Goal: Task Accomplishment & Management: Manage account settings

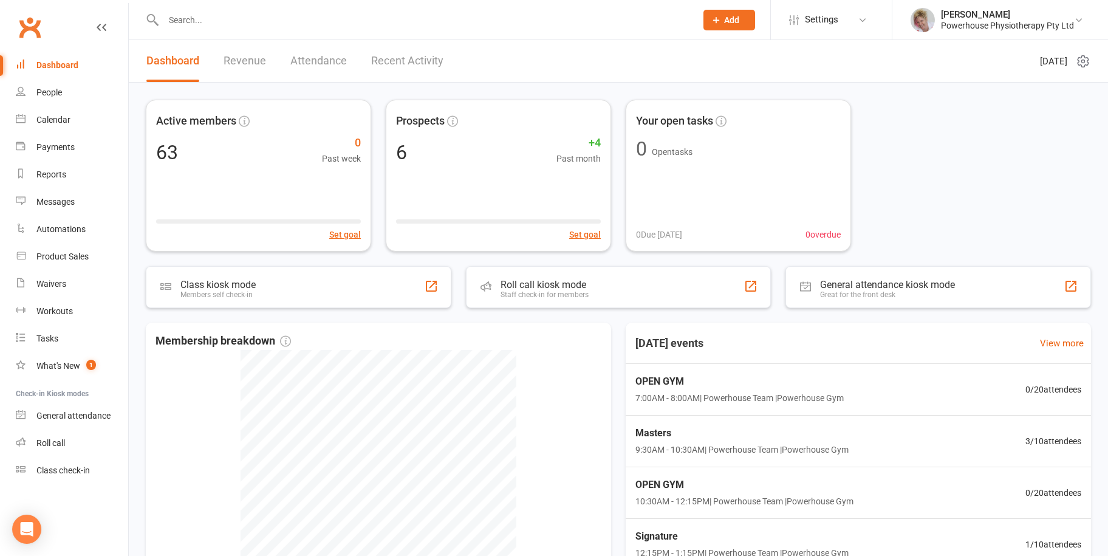
click at [404, 53] on link "Recent Activity" at bounding box center [407, 61] width 72 height 42
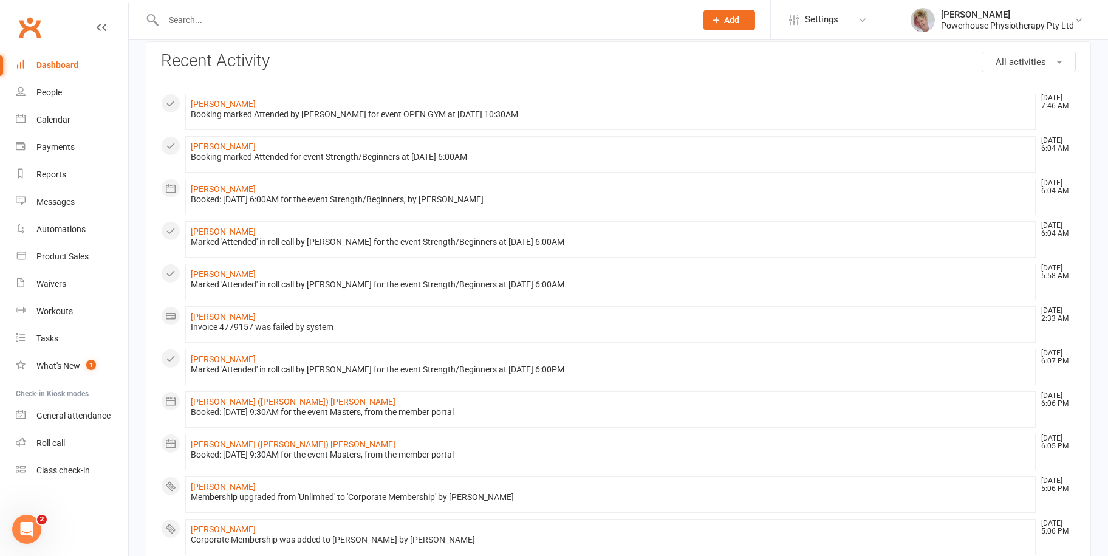
scroll to position [122, 0]
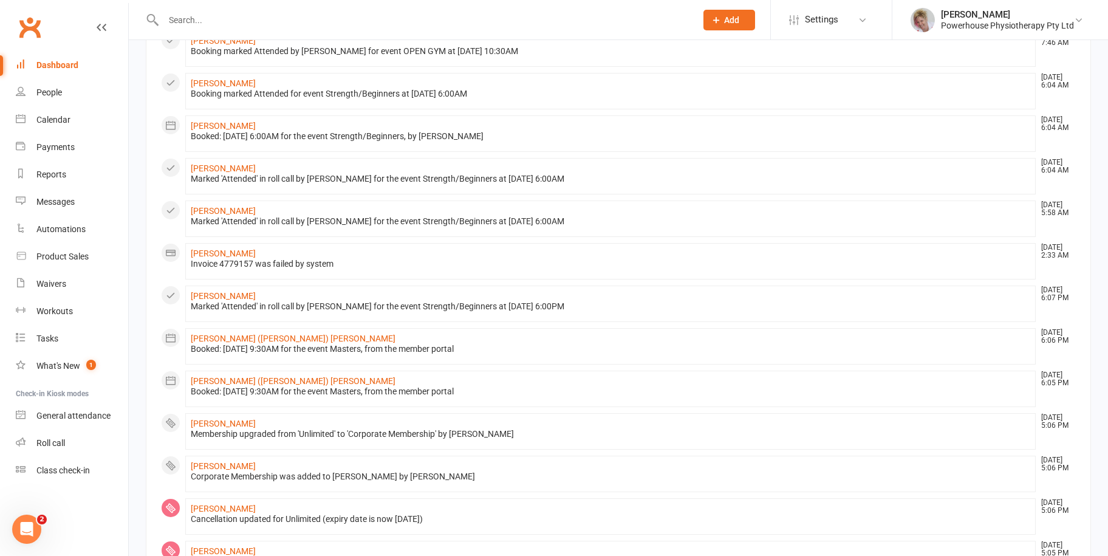
click at [54, 63] on div "Dashboard" at bounding box center [57, 65] width 42 height 10
click at [47, 92] on div "People" at bounding box center [49, 92] width 26 height 10
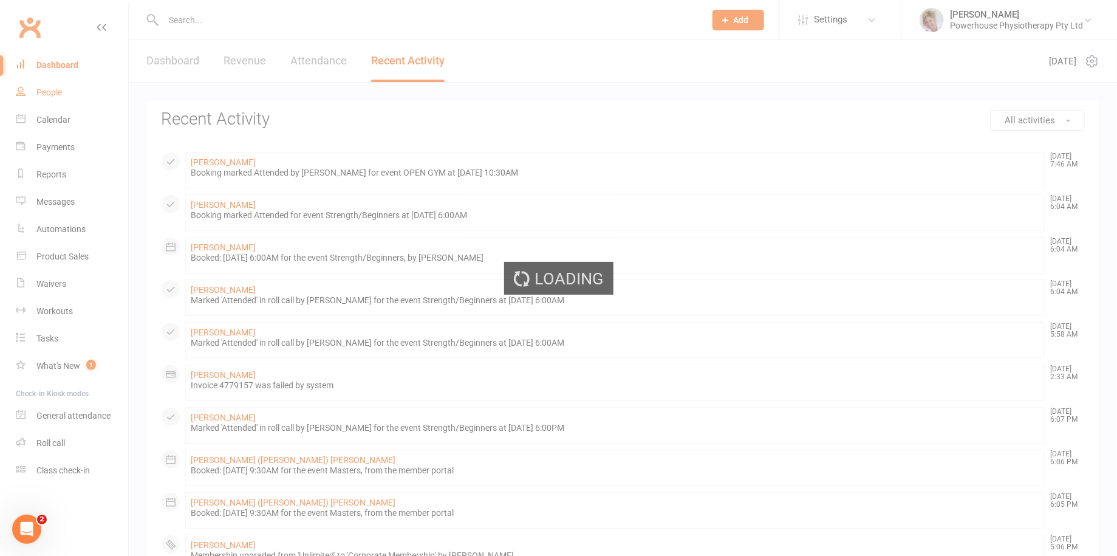
select select "100"
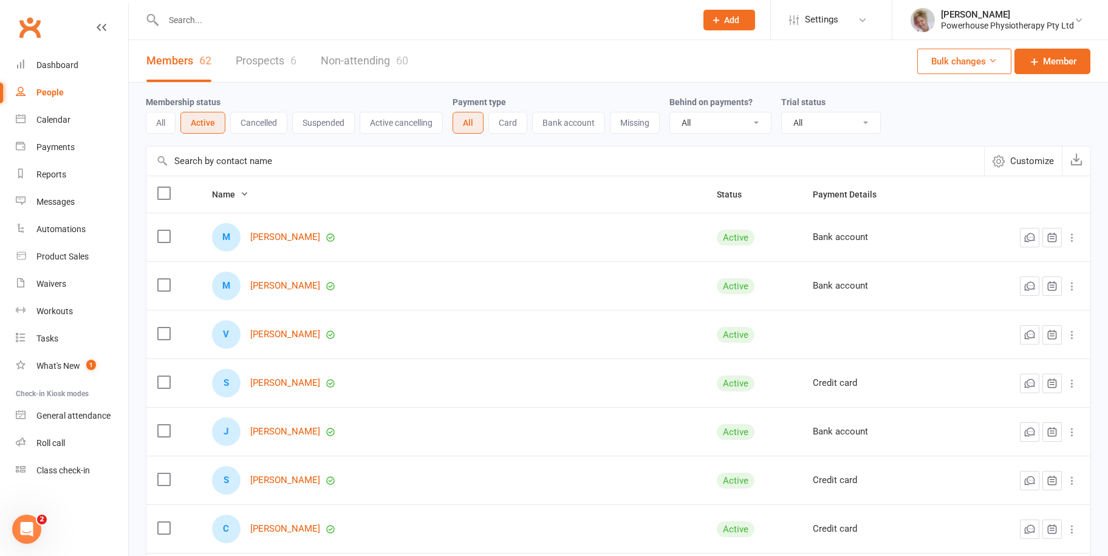
click at [211, 16] on input "text" at bounding box center [424, 20] width 528 height 17
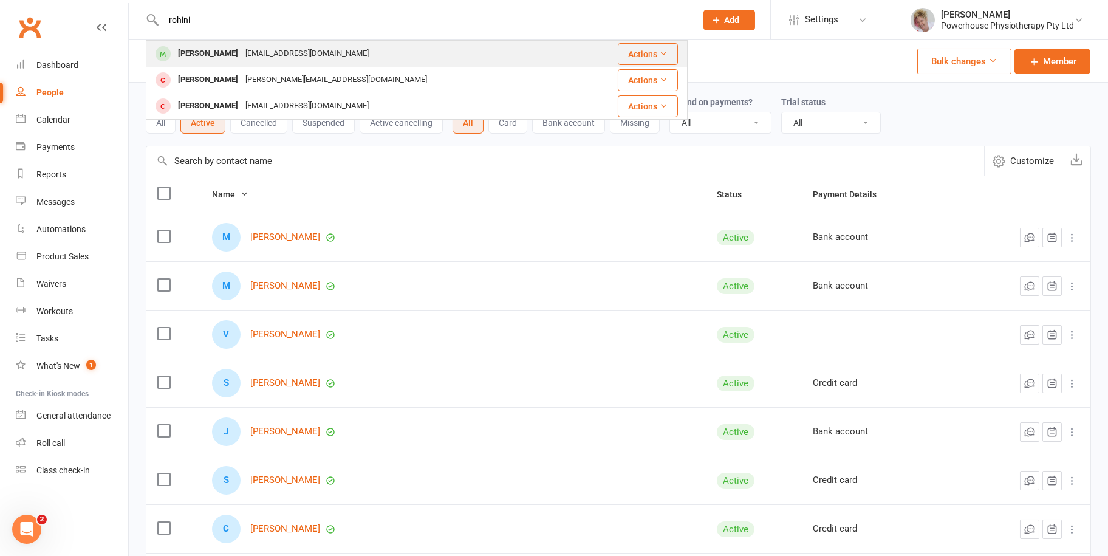
type input "rohini"
click at [211, 53] on div "[PERSON_NAME]" at bounding box center [207, 54] width 67 height 18
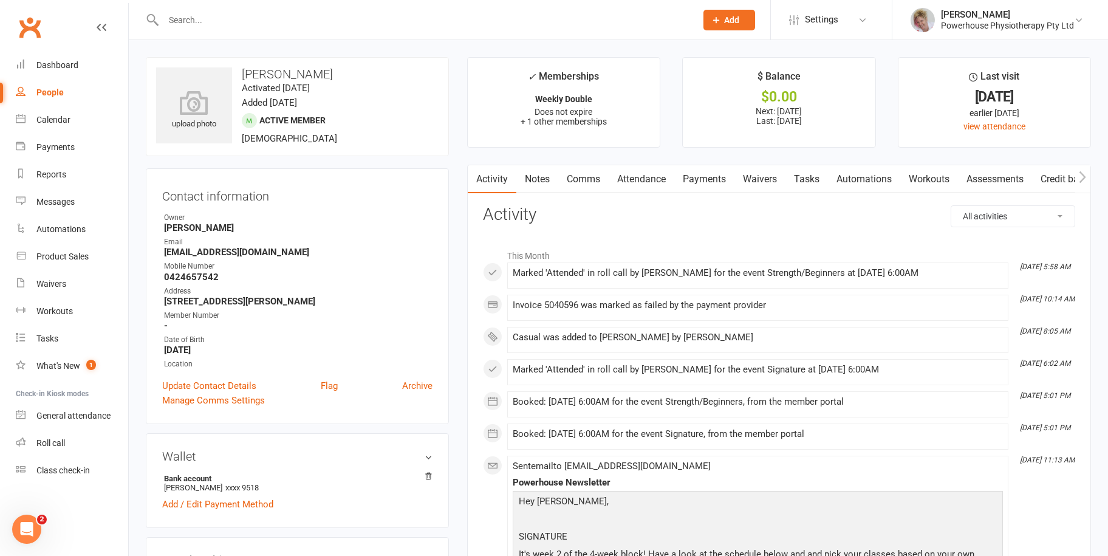
click at [704, 180] on link "Payments" at bounding box center [704, 179] width 60 height 28
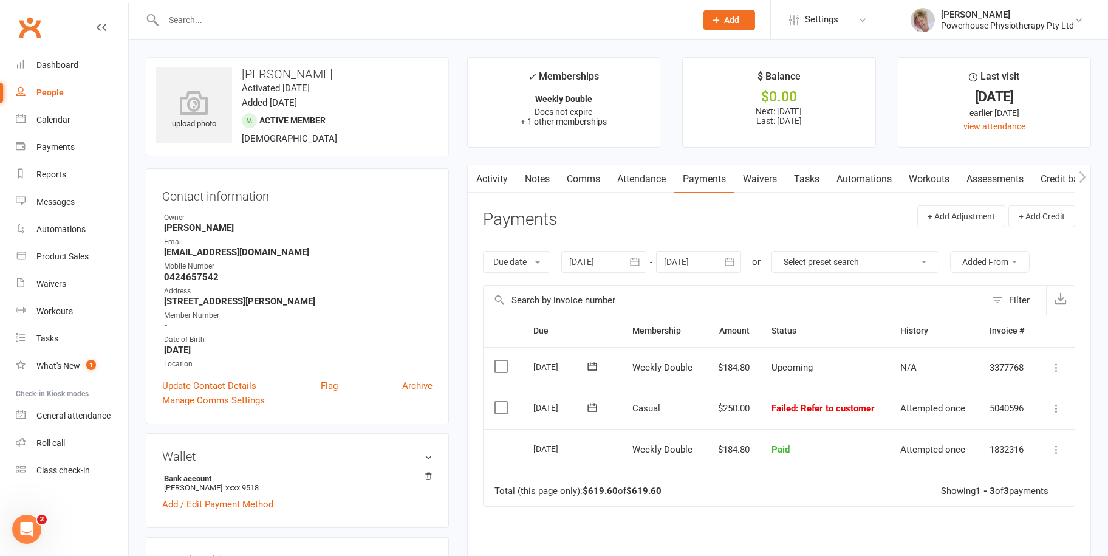
click at [1056, 406] on icon at bounding box center [1056, 408] width 12 height 12
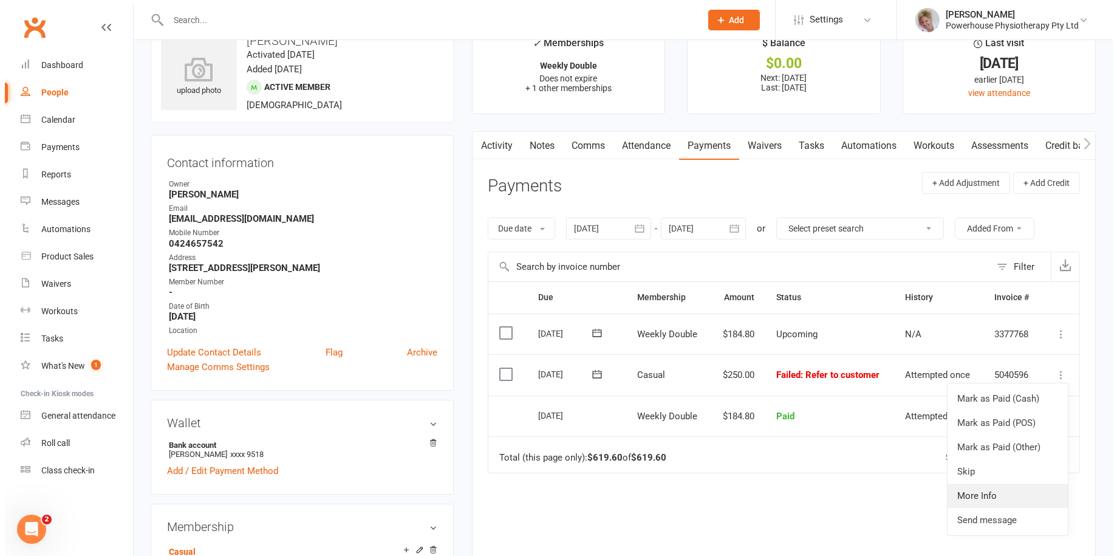
scroll to position [61, 0]
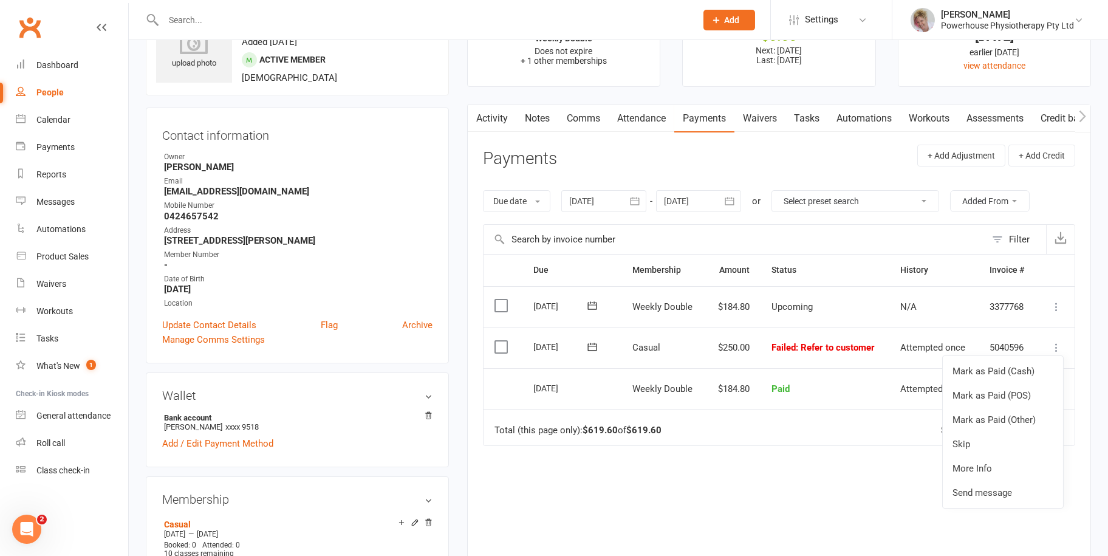
click at [831, 346] on span ": Refer to customer" at bounding box center [835, 347] width 79 height 11
click at [1056, 345] on icon at bounding box center [1056, 347] width 12 height 12
click at [983, 465] on link "More Info" at bounding box center [1003, 468] width 120 height 24
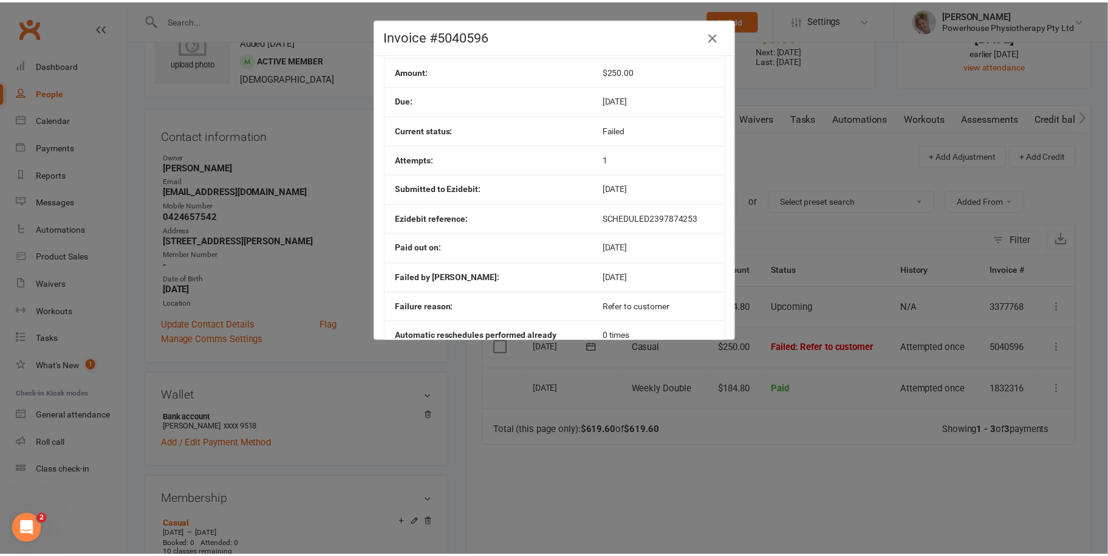
scroll to position [0, 0]
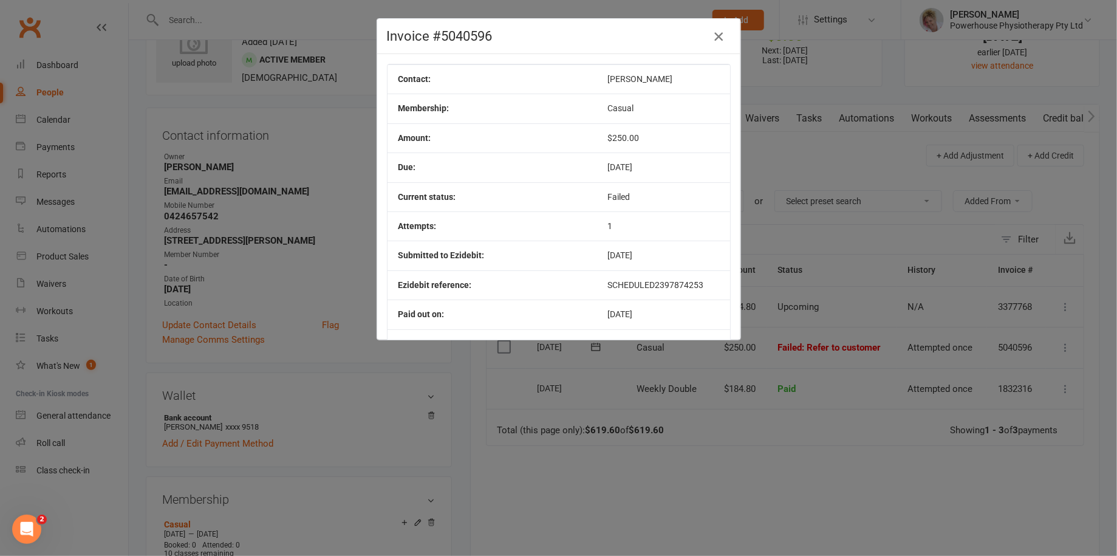
click at [711, 35] on icon "button" at bounding box center [718, 36] width 15 height 15
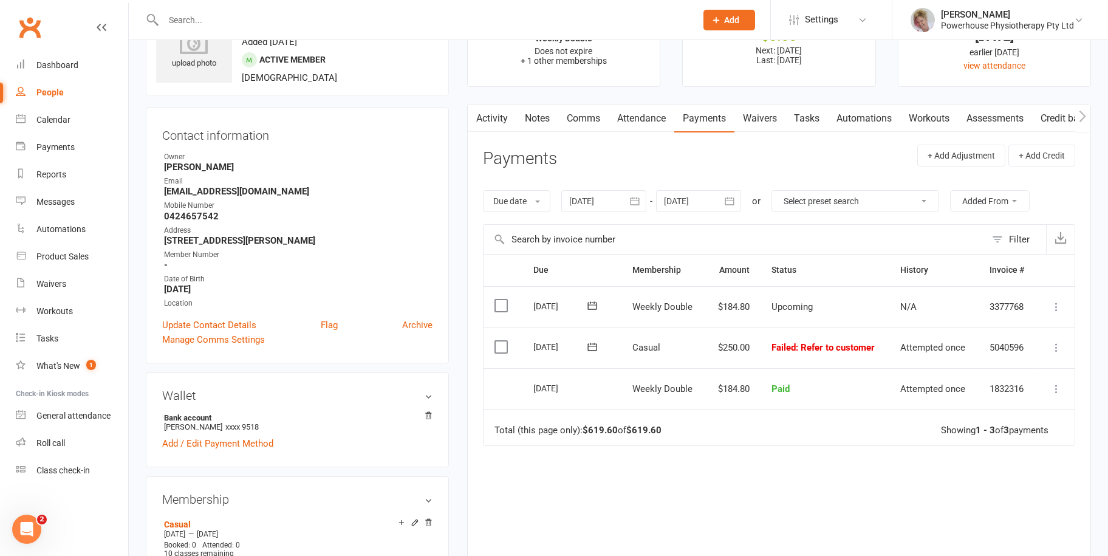
click at [500, 345] on label at bounding box center [503, 347] width 16 height 12
click at [500, 341] on input "checkbox" at bounding box center [499, 341] width 8 height 0
click at [1051, 529] on button "Change status" at bounding box center [1043, 528] width 96 height 26
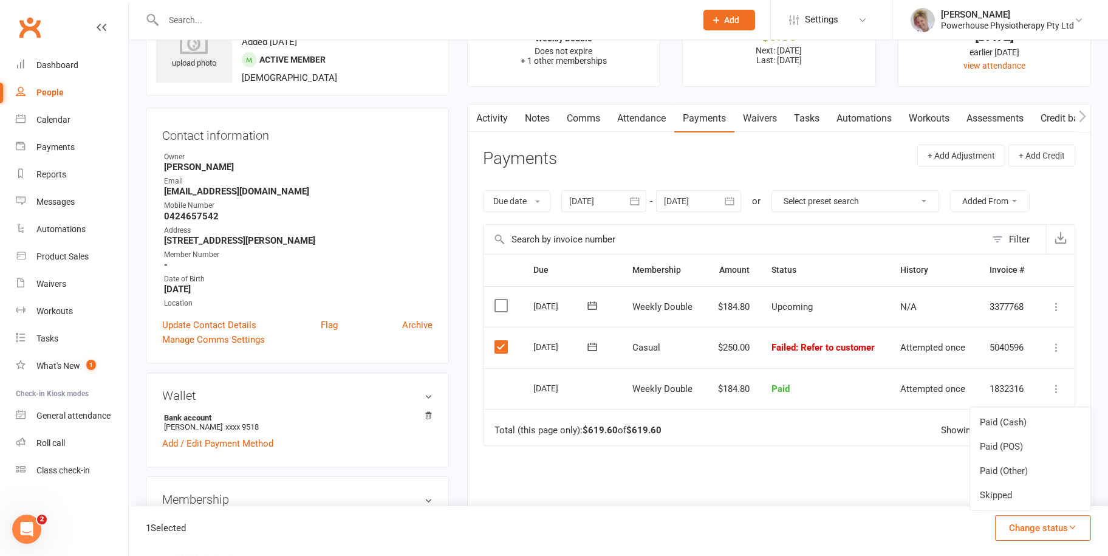
click at [791, 451] on div "Due Contact Membership Amount Status History Invoice # Select this [DATE] [PERS…" at bounding box center [779, 428] width 592 height 348
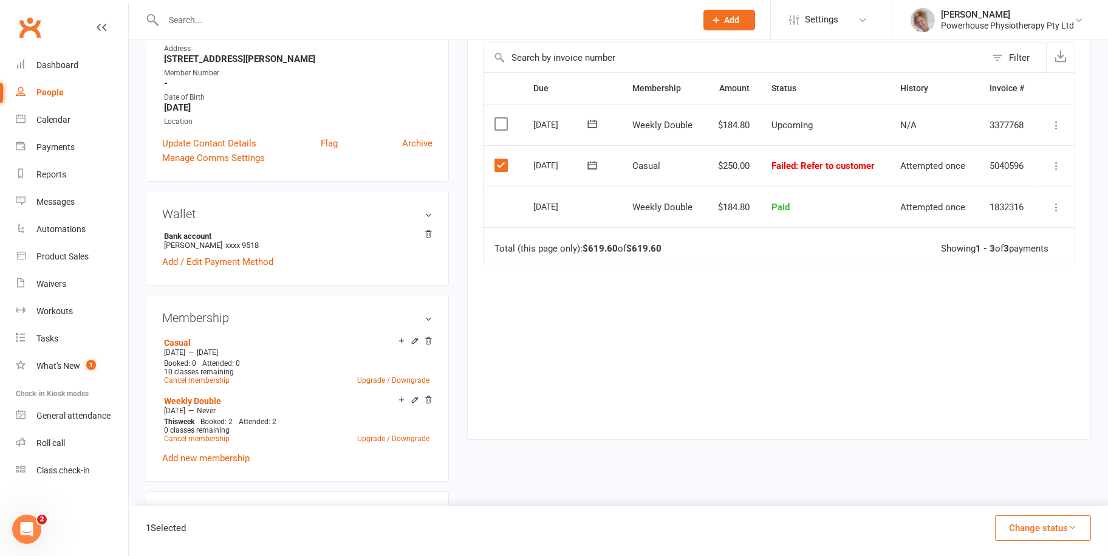
scroll to position [243, 0]
click at [274, 346] on div "Casual" at bounding box center [281, 341] width 235 height 10
click at [425, 343] on icon at bounding box center [428, 340] width 6 height 7
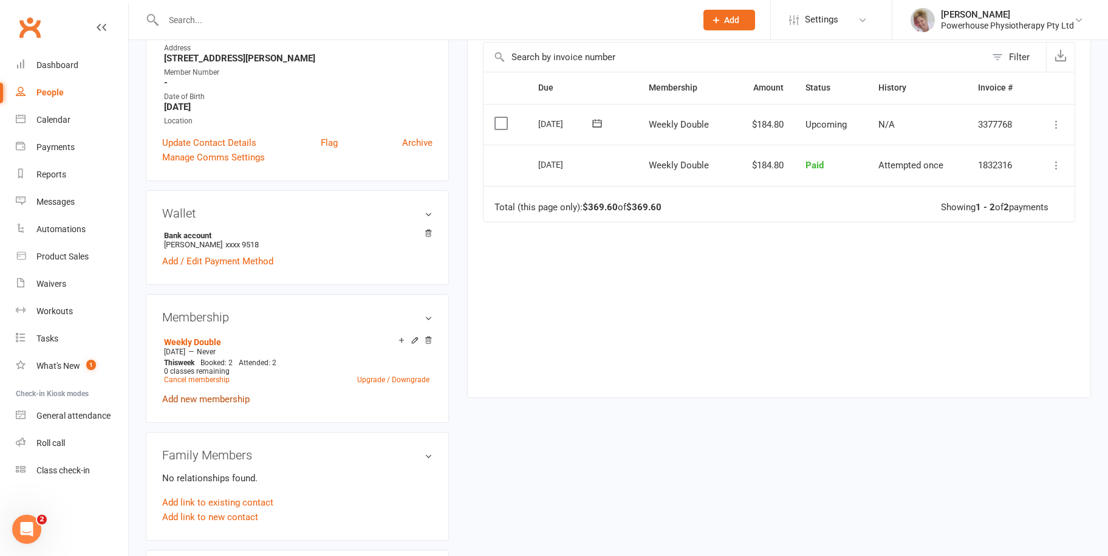
click at [226, 400] on link "Add new membership" at bounding box center [205, 399] width 87 height 11
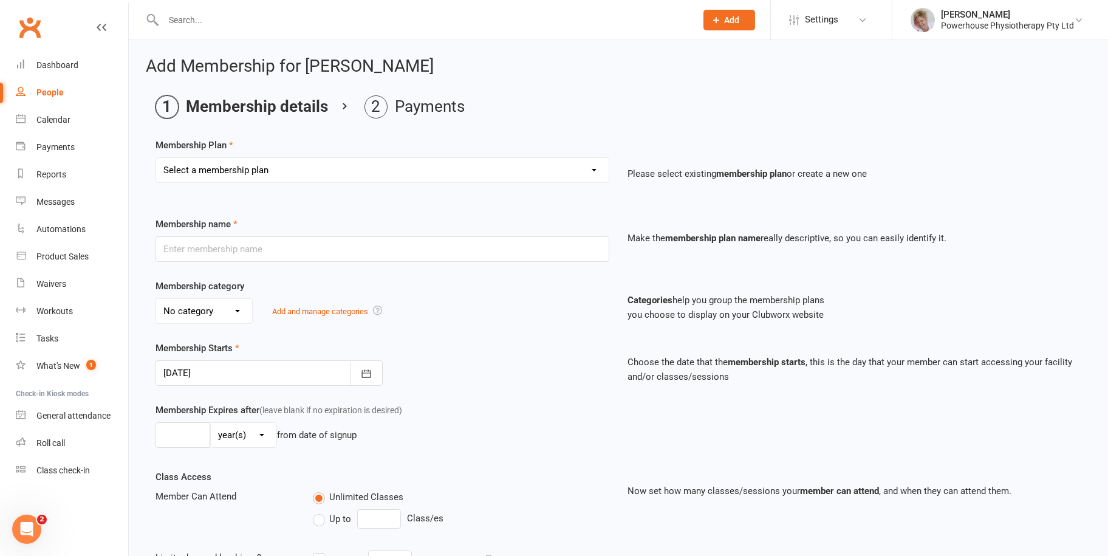
click at [297, 161] on select "Select a membership plan Create new Membership Plan Weekly Trio Weekly Double C…" at bounding box center [382, 170] width 453 height 24
select select "3"
click at [156, 158] on select "Select a membership plan Create new Membership Plan Weekly Trio Weekly Double C…" at bounding box center [382, 170] width 453 height 24
type input "Casual"
select select "0"
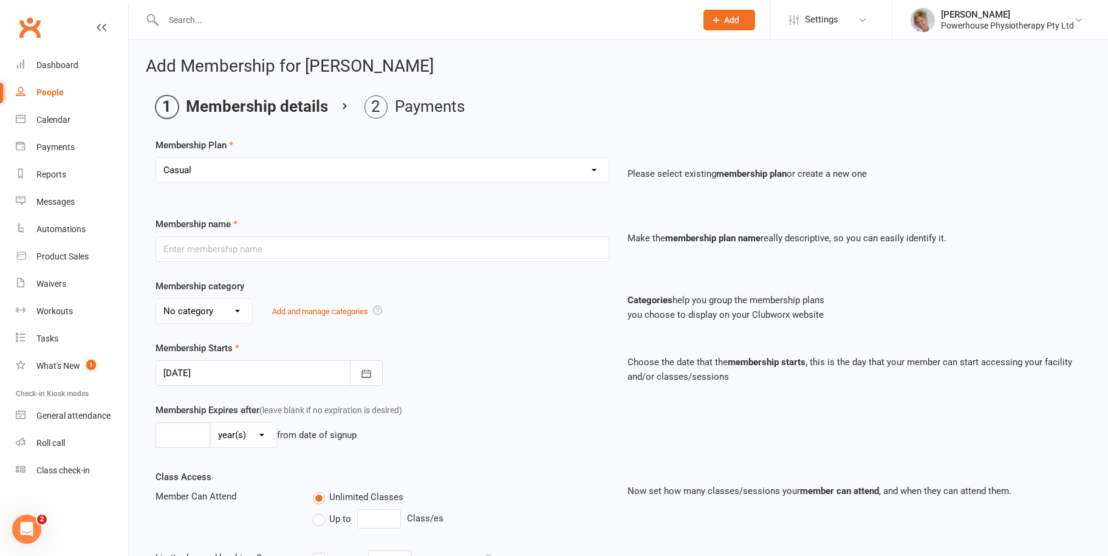
type input "20"
select select "1"
type input "10"
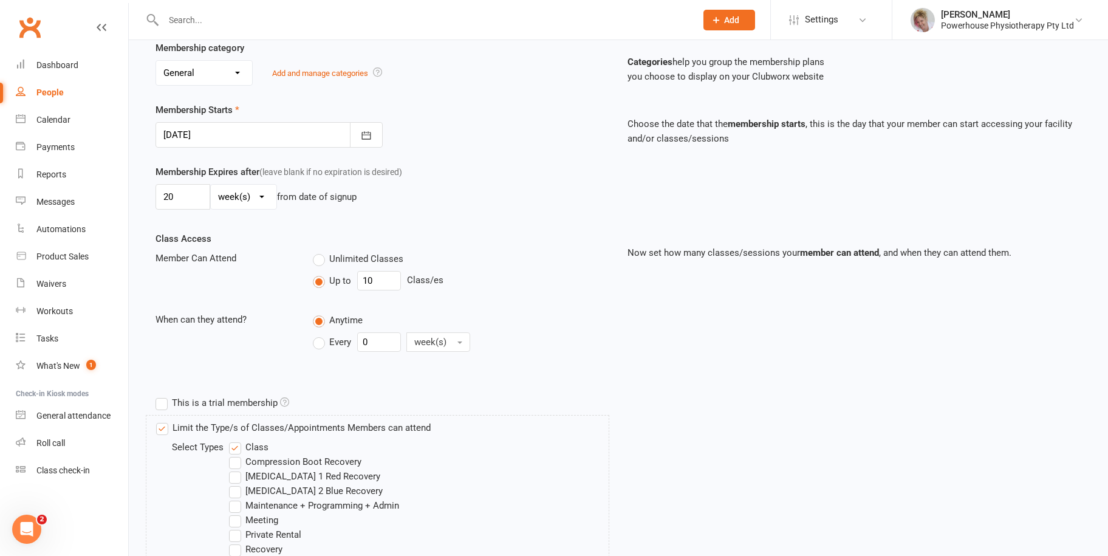
scroll to position [481, 0]
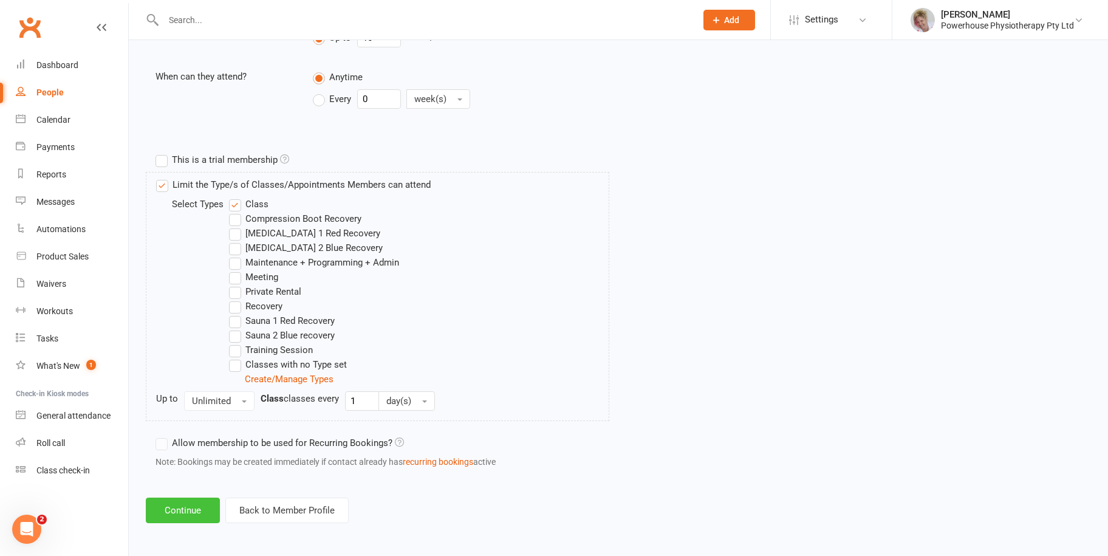
click at [169, 507] on button "Continue" at bounding box center [183, 511] width 74 height 26
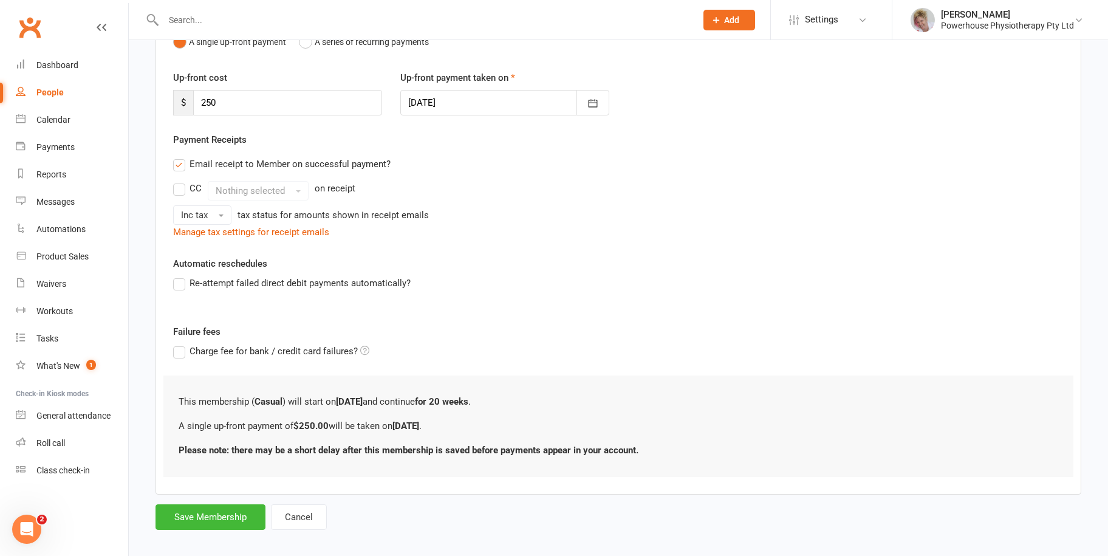
scroll to position [153, 0]
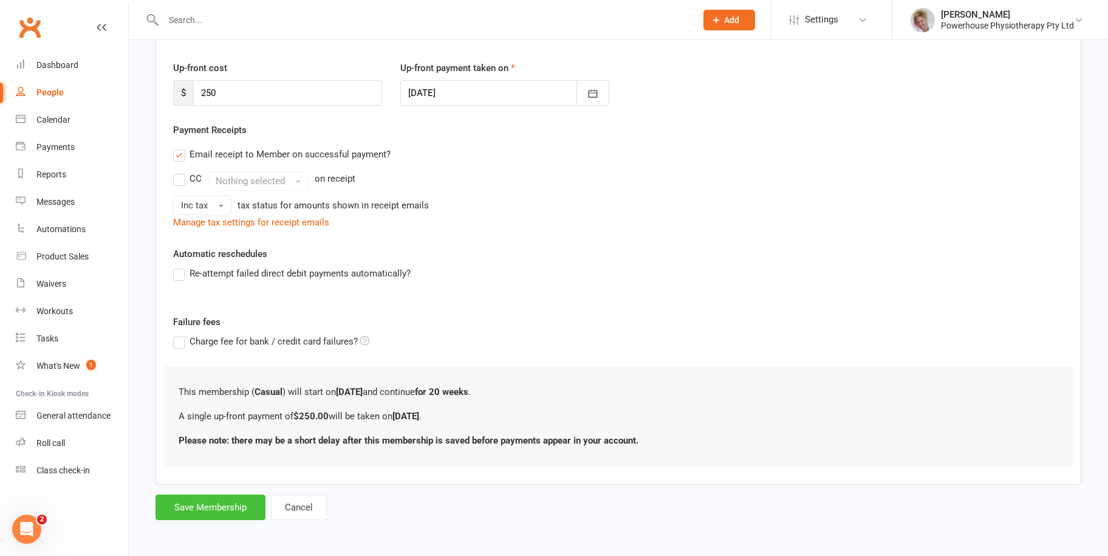
click at [244, 506] on button "Save Membership" at bounding box center [211, 508] width 110 height 26
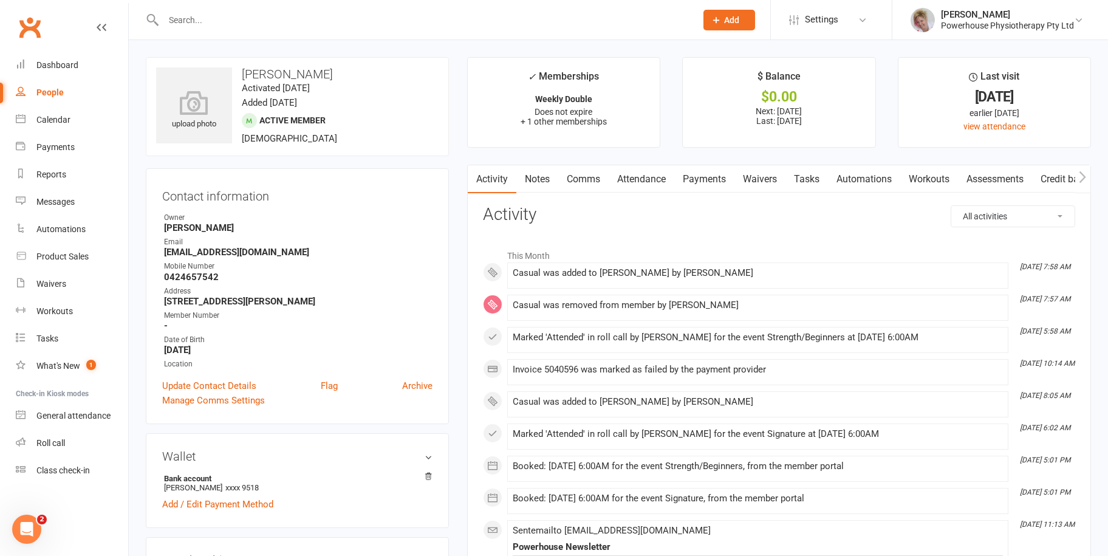
click at [704, 178] on link "Payments" at bounding box center [704, 179] width 60 height 28
